Goal: Navigation & Orientation: Find specific page/section

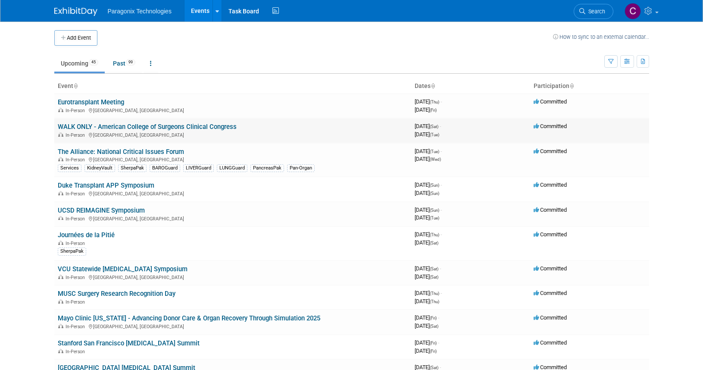
click at [96, 128] on link "WALK ONLY - American College of Surgeons Clinical Congress" at bounding box center [147, 127] width 179 height 8
click at [171, 153] on link "The Alliance: National Critical Issues Forum" at bounding box center [121, 152] width 126 height 8
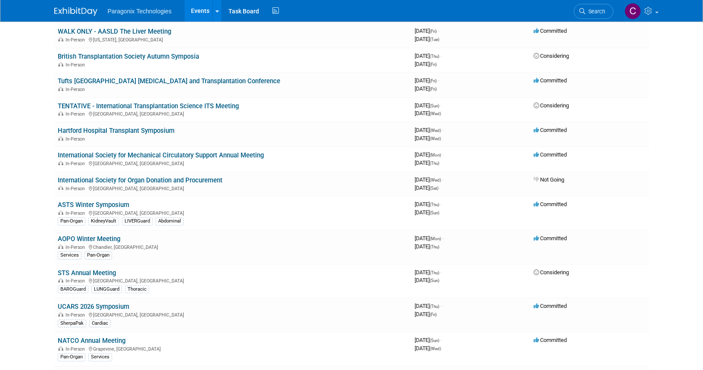
scroll to position [467, 0]
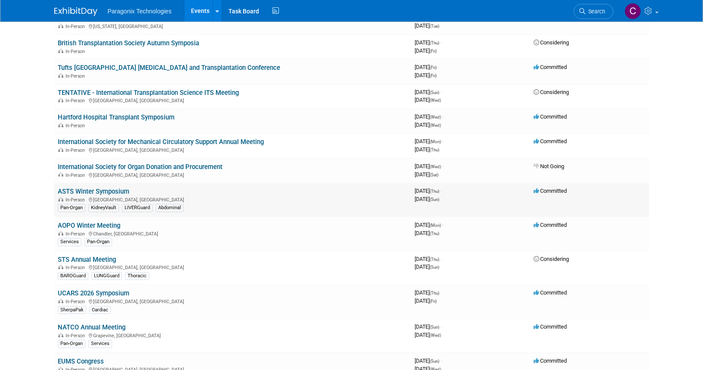
click at [101, 190] on link "ASTS Winter Symposium" at bounding box center [94, 192] width 72 height 8
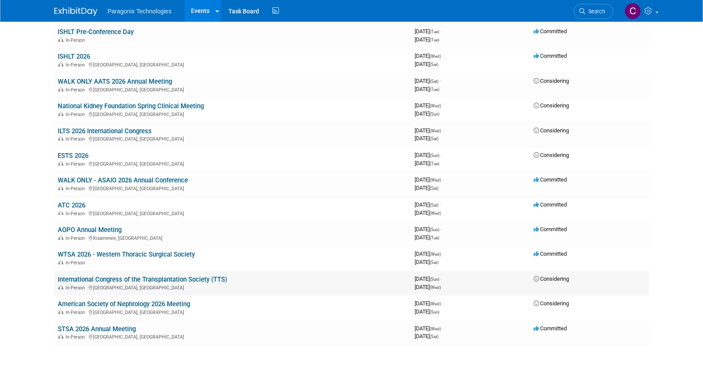
scroll to position [974, 0]
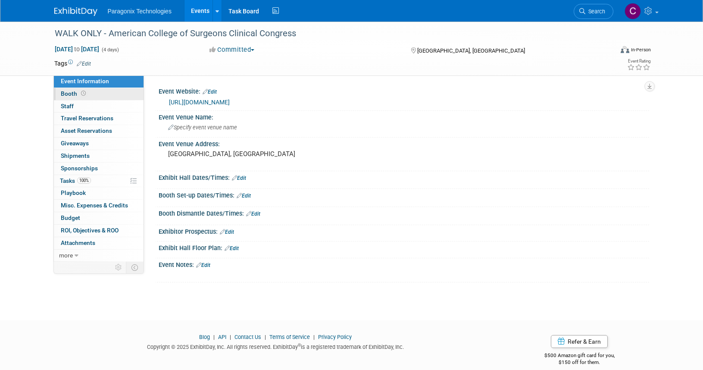
click at [105, 96] on link "Booth" at bounding box center [99, 94] width 90 height 12
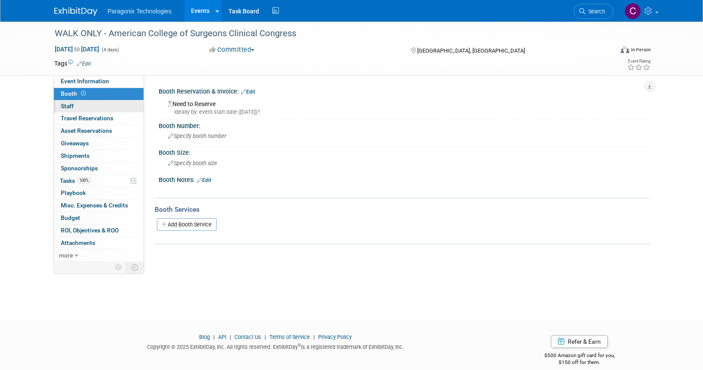
click at [94, 108] on link "0 Staff 0" at bounding box center [99, 106] width 90 height 12
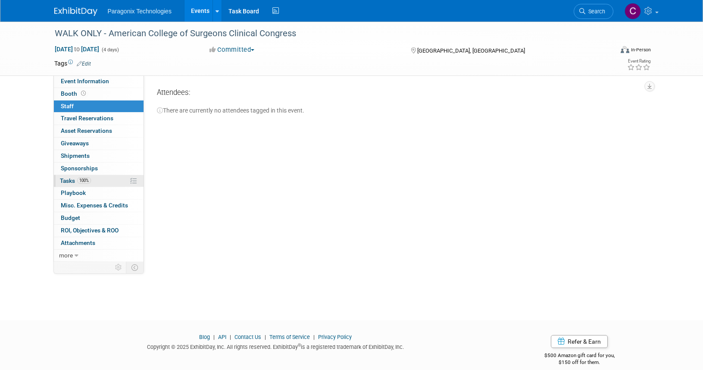
click at [103, 181] on link "100% Tasks 100%" at bounding box center [99, 181] width 90 height 12
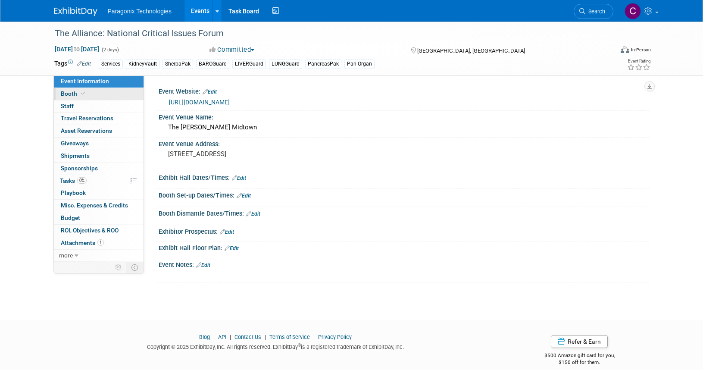
click at [88, 97] on link "Booth" at bounding box center [99, 94] width 90 height 12
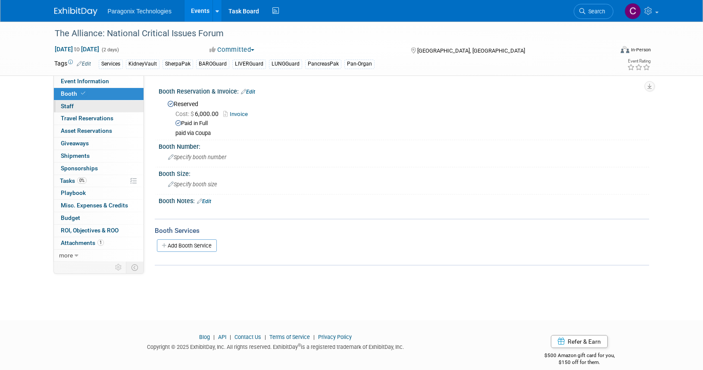
click at [86, 106] on link "0 Staff 0" at bounding box center [99, 106] width 90 height 12
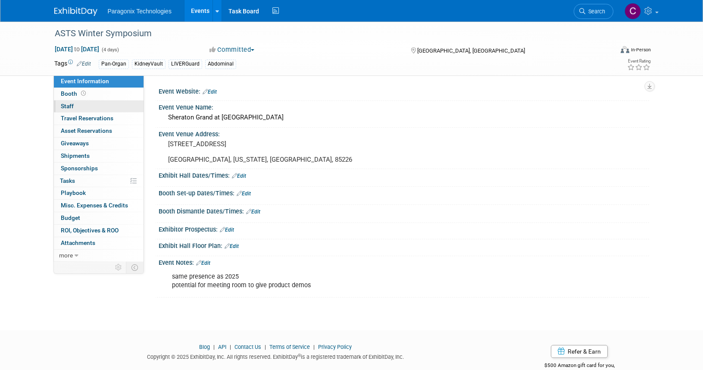
click at [75, 106] on link "0 Staff 0" at bounding box center [99, 106] width 90 height 12
